Goal: Task Accomplishment & Management: Manage account settings

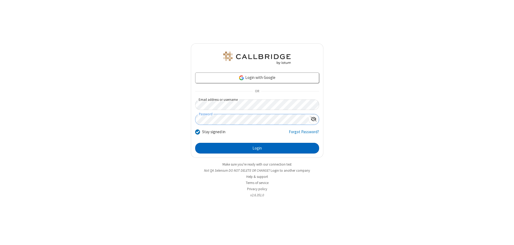
click at [257, 148] on button "Login" at bounding box center [257, 148] width 124 height 11
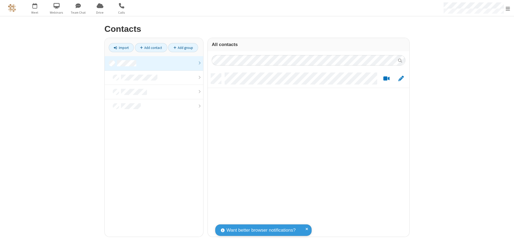
scroll to position [163, 198]
click at [154, 63] on link at bounding box center [154, 63] width 98 height 14
click at [151, 48] on link "Add contact" at bounding box center [151, 47] width 32 height 9
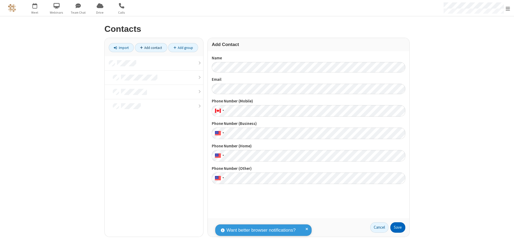
click at [398, 227] on button "Save" at bounding box center [397, 227] width 15 height 11
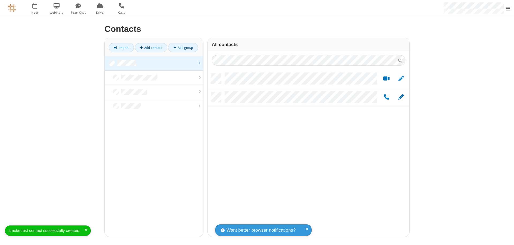
scroll to position [163, 198]
